Goal: Task Accomplishment & Management: Complete application form

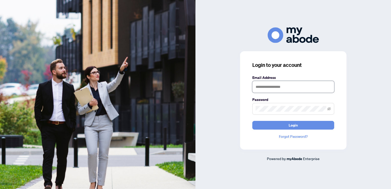
click at [275, 87] on input "text" at bounding box center [293, 87] width 82 height 12
type input "**********"
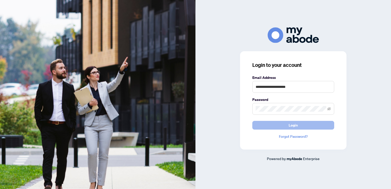
click at [289, 127] on span "Login" at bounding box center [293, 125] width 9 height 8
click at [190, 110] on div "**********" at bounding box center [195, 94] width 391 height 189
click at [255, 125] on button "Login" at bounding box center [293, 125] width 82 height 9
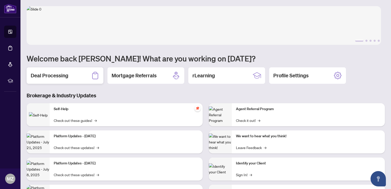
click at [63, 72] on h2 "Deal Processing" at bounding box center [50, 75] width 38 height 7
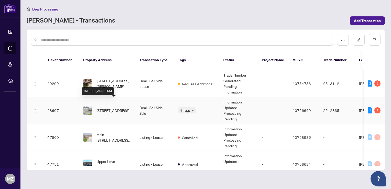
click at [113, 108] on span "[STREET_ADDRESS]" at bounding box center [113, 111] width 33 height 6
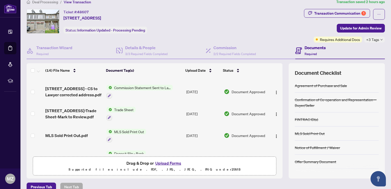
scroll to position [26, 0]
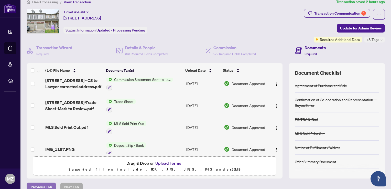
click at [50, 185] on span "Previous Tab" at bounding box center [41, 187] width 21 height 8
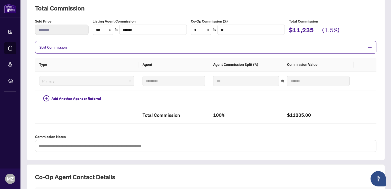
scroll to position [126, 0]
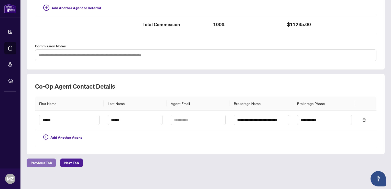
click at [50, 162] on span "Previous Tab" at bounding box center [41, 163] width 21 height 8
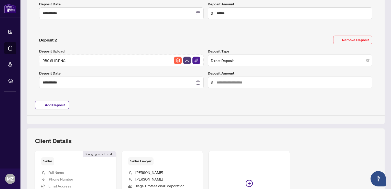
scroll to position [319, 0]
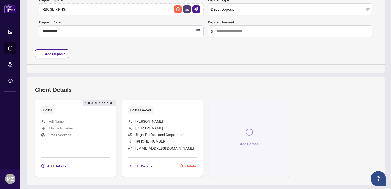
click at [248, 133] on icon "plus-circle" at bounding box center [249, 132] width 7 height 7
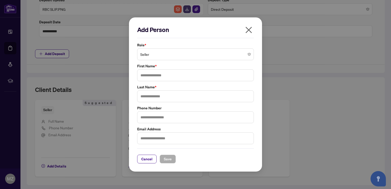
click at [158, 56] on span "Seller" at bounding box center [195, 54] width 111 height 10
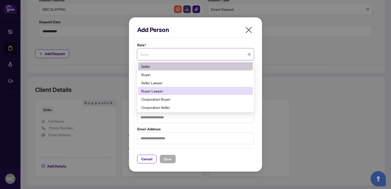
click at [160, 94] on div "Buyer Lawyer" at bounding box center [195, 91] width 109 height 6
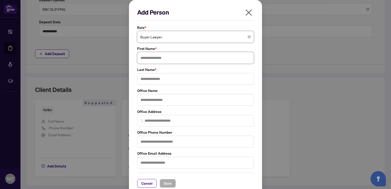
click at [156, 61] on input "text" at bounding box center [195, 58] width 117 height 12
click at [163, 57] on input "text" at bounding box center [195, 58] width 117 height 12
type input "*******"
click at [174, 81] on input "text" at bounding box center [195, 79] width 117 height 12
type input "******"
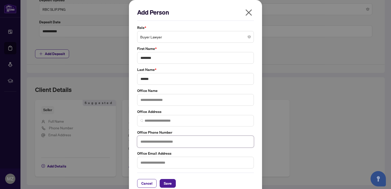
click at [160, 136] on input "text" at bounding box center [195, 142] width 117 height 12
type input "**********"
click at [162, 99] on input "text" at bounding box center [195, 100] width 117 height 12
type input "**********"
click at [164, 183] on span "Save" at bounding box center [168, 183] width 8 height 8
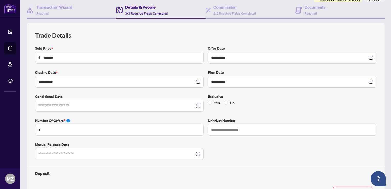
scroll to position [0, 0]
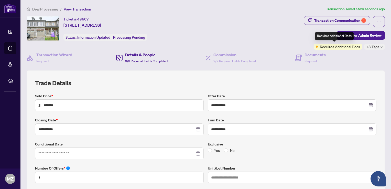
click at [353, 34] on div "Requires Additional Docs" at bounding box center [334, 36] width 39 height 8
click at [354, 34] on span "Update for Admin Review" at bounding box center [360, 35] width 41 height 8
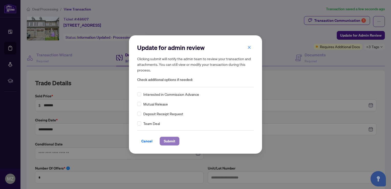
click at [167, 138] on span "Submit" at bounding box center [170, 141] width 12 height 8
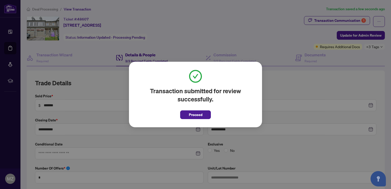
drag, startPoint x: 201, startPoint y: 112, endPoint x: 122, endPoint y: 76, distance: 86.9
click at [200, 112] on span "Proceed" at bounding box center [196, 115] width 14 height 8
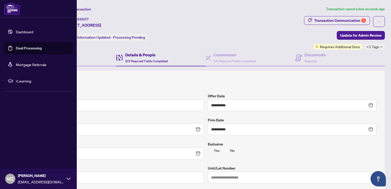
click at [31, 33] on link "Dashboard" at bounding box center [24, 31] width 17 height 5
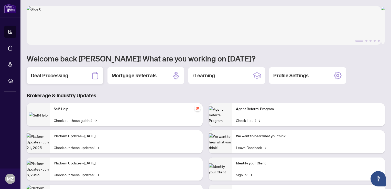
click at [57, 77] on h2 "Deal Processing" at bounding box center [50, 75] width 38 height 7
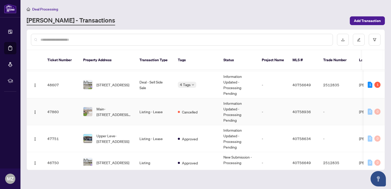
scroll to position [51, 0]
